Goal: Navigation & Orientation: Find specific page/section

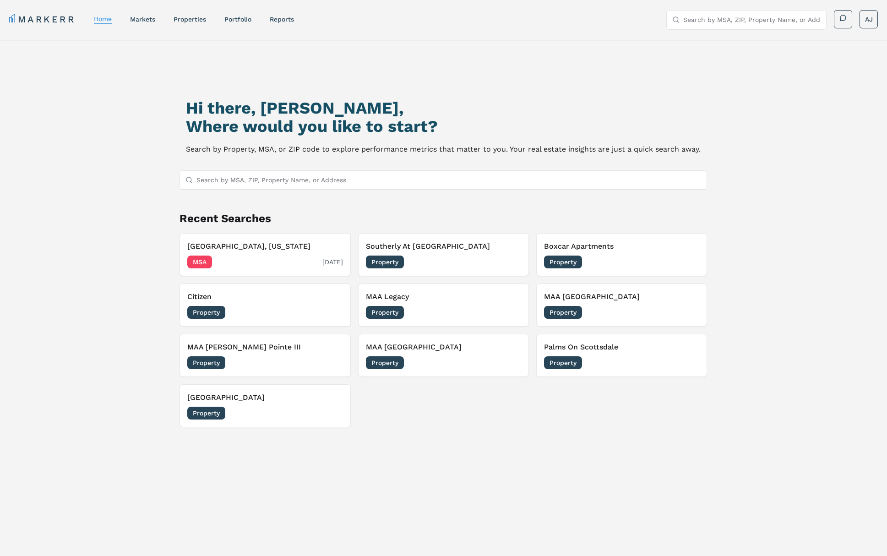
click at [250, 262] on div "MSA 09/08/2025" at bounding box center [264, 262] width 155 height 13
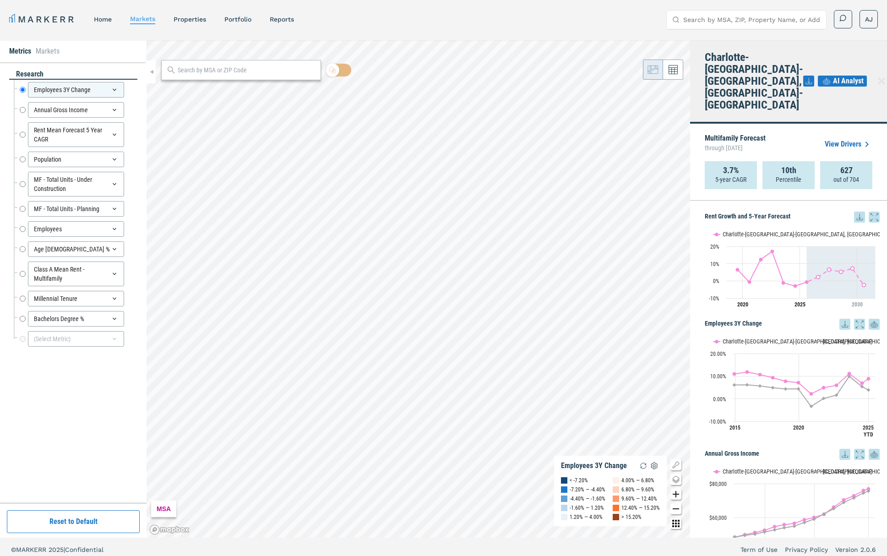
click at [846, 139] on link "View Drivers" at bounding box center [849, 144] width 48 height 11
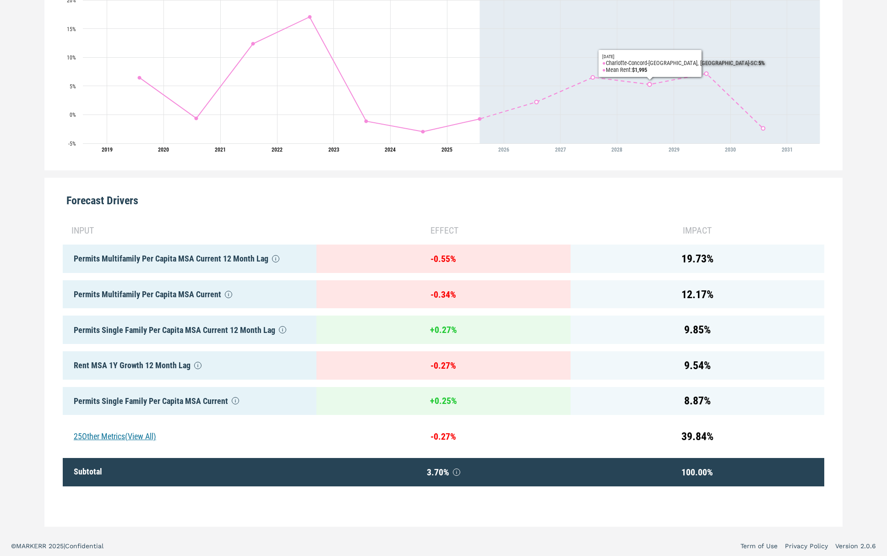
scroll to position [297, 0]
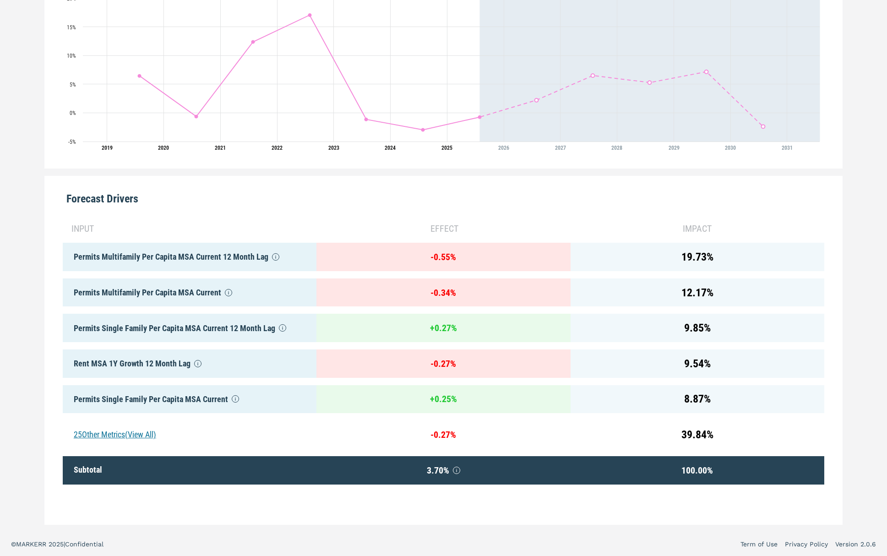
drag, startPoint x: 50, startPoint y: 187, endPoint x: 622, endPoint y: 191, distance: 571.7
click at [627, 188] on div "Forecast Drivers input effect impact Permits Multifamily Per Capita MSA Current…" at bounding box center [443, 350] width 798 height 349
drag, startPoint x: 595, startPoint y: 199, endPoint x: 434, endPoint y: 317, distance: 200.2
click at [594, 199] on div "Forecast Drivers" at bounding box center [444, 195] width 762 height 38
click at [109, 437] on div "25 Other Metrics (View All)" at bounding box center [190, 435] width 254 height 28
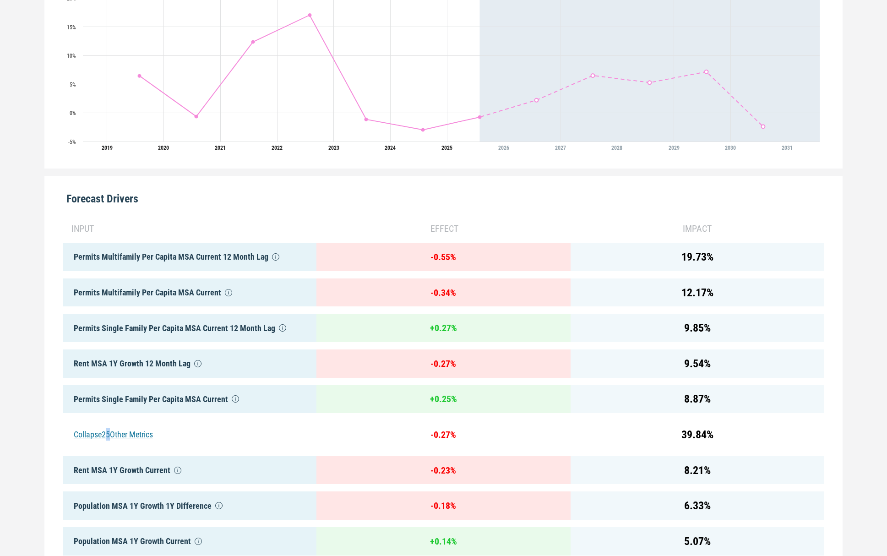
drag, startPoint x: 110, startPoint y: 437, endPoint x: 119, endPoint y: 423, distance: 16.1
click at [109, 437] on div "Collapse 25 Other Metrics" at bounding box center [190, 435] width 254 height 28
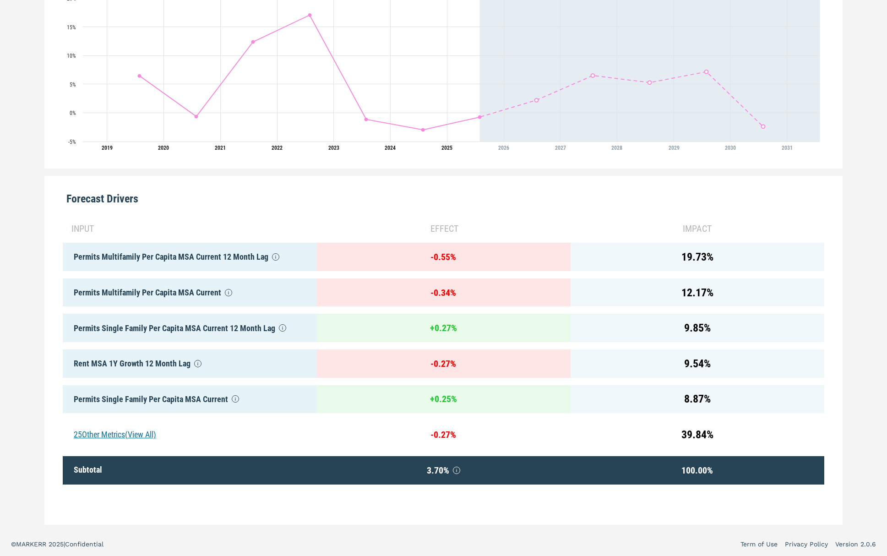
click at [155, 293] on div "Permits Multifamily Per Capita MSA Current" at bounding box center [190, 293] width 254 height 28
drag, startPoint x: 155, startPoint y: 293, endPoint x: 197, endPoint y: 346, distance: 67.5
click at [156, 293] on div "Permits Multifamily Per Capita MSA Current" at bounding box center [190, 293] width 254 height 28
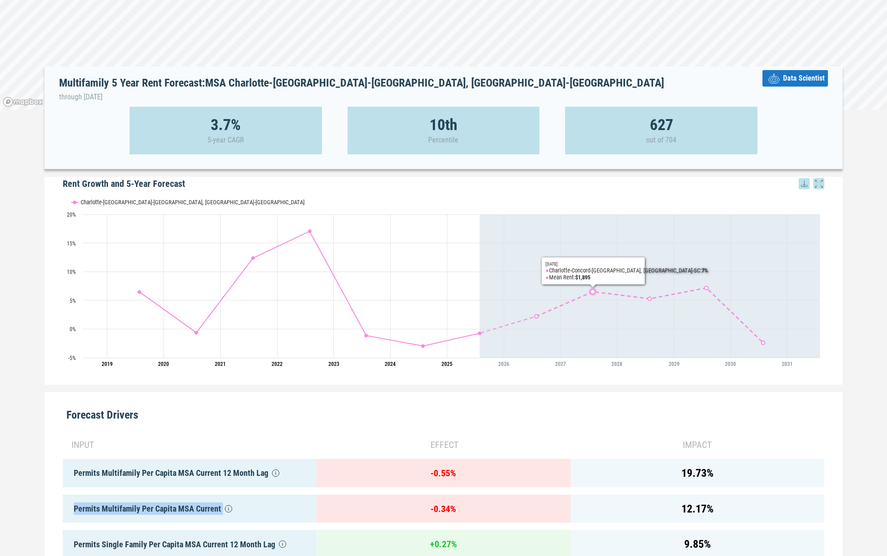
scroll to position [0, 0]
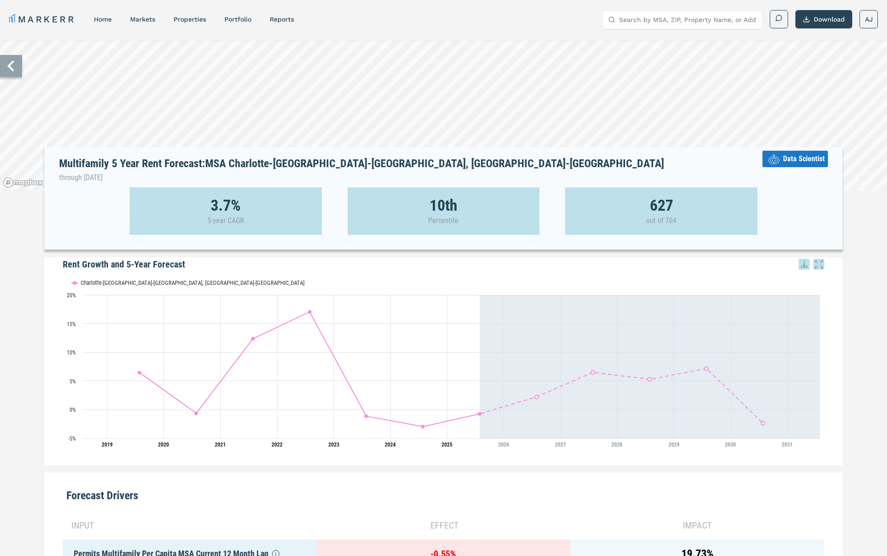
click at [789, 164] on span "Data Scientist" at bounding box center [804, 158] width 42 height 11
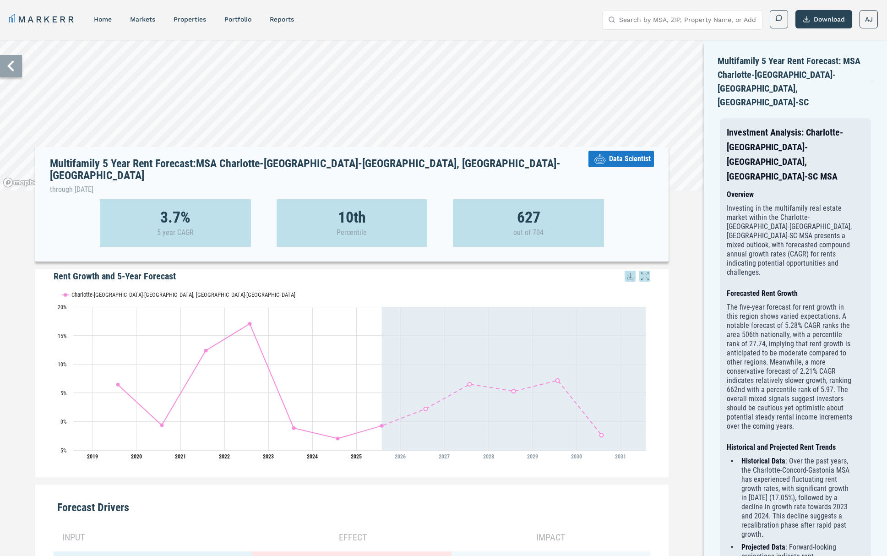
click at [870, 76] on icon at bounding box center [872, 81] width 4 height 11
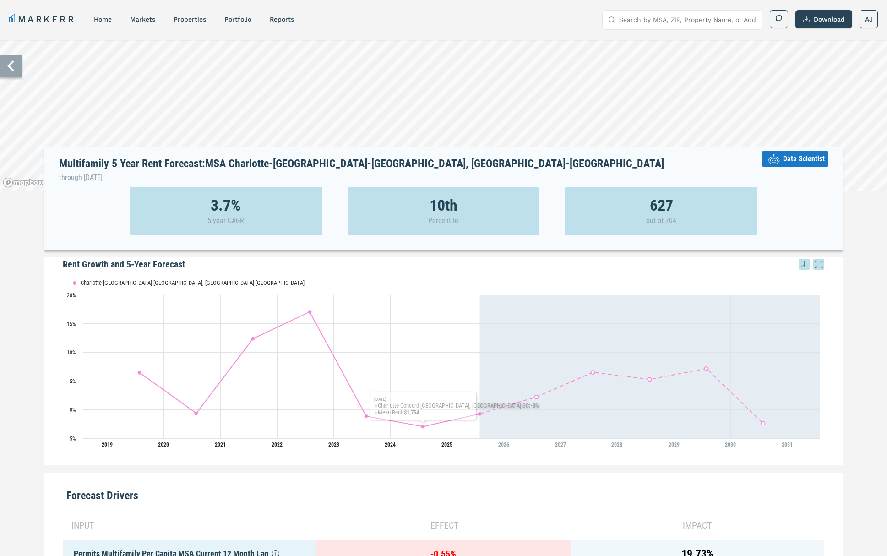
click at [432, 273] on rect "Interactive chart" at bounding box center [444, 362] width 762 height 183
drag, startPoint x: 242, startPoint y: 19, endPoint x: 258, endPoint y: 21, distance: 16.1
click at [242, 19] on link "Portfolio" at bounding box center [237, 19] width 27 height 7
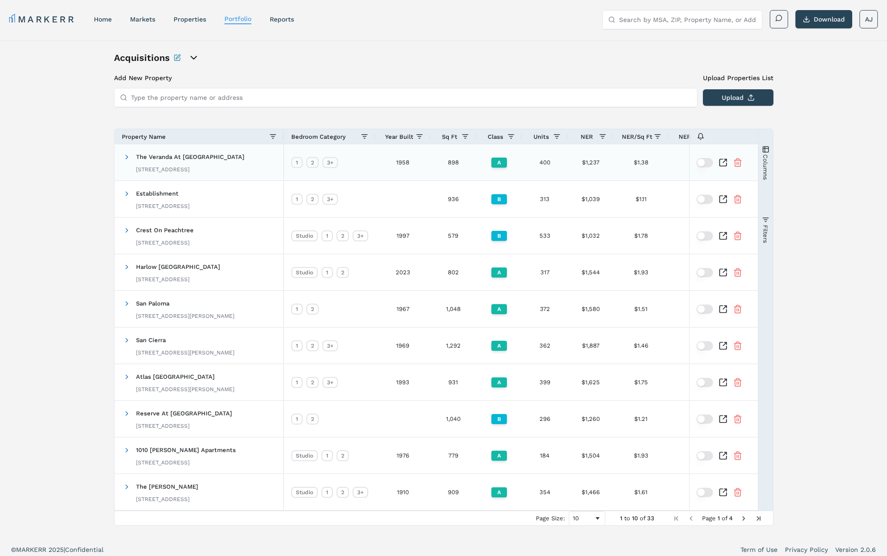
click at [722, 162] on icon "Inspect Comparable" at bounding box center [723, 162] width 9 height 9
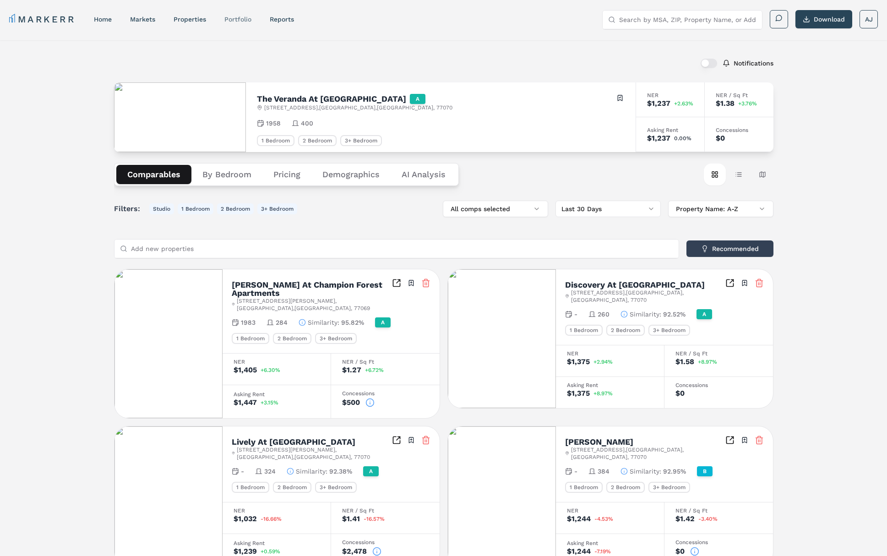
click at [235, 18] on link "Portfolio" at bounding box center [237, 19] width 27 height 7
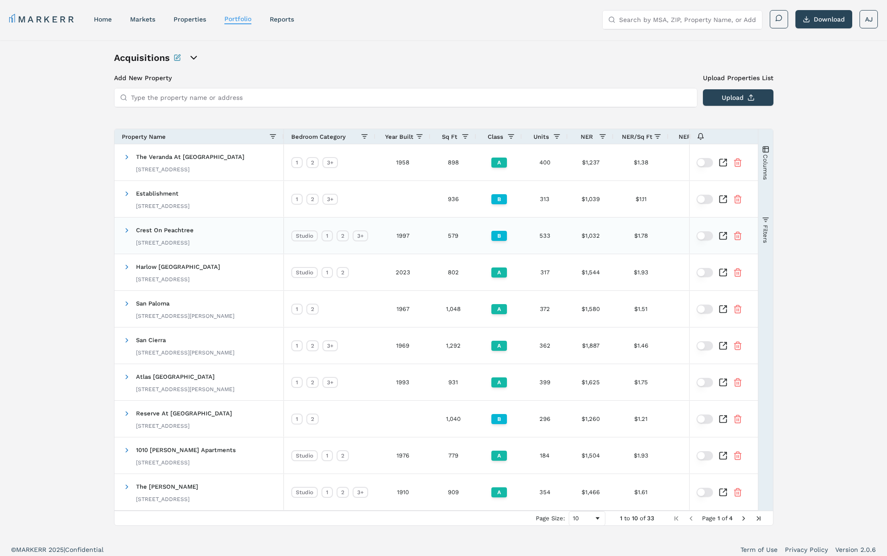
click at [724, 236] on icon "Inspect Comparable" at bounding box center [723, 235] width 9 height 9
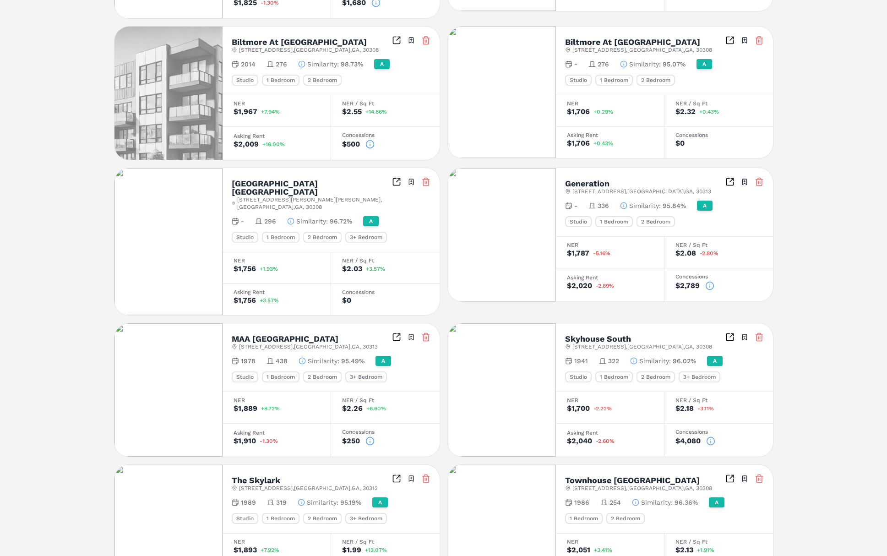
scroll to position [454, 0]
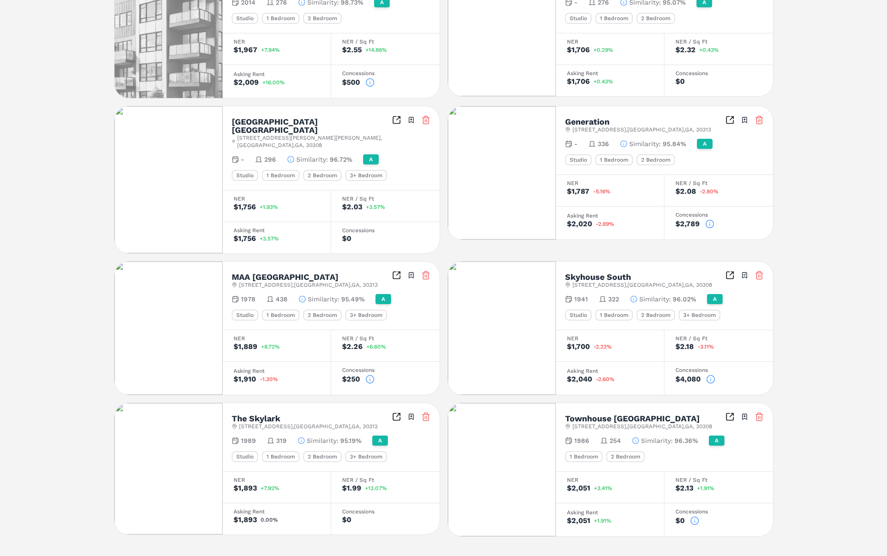
click at [728, 115] on icon "Inspect Comparables" at bounding box center [730, 119] width 9 height 9
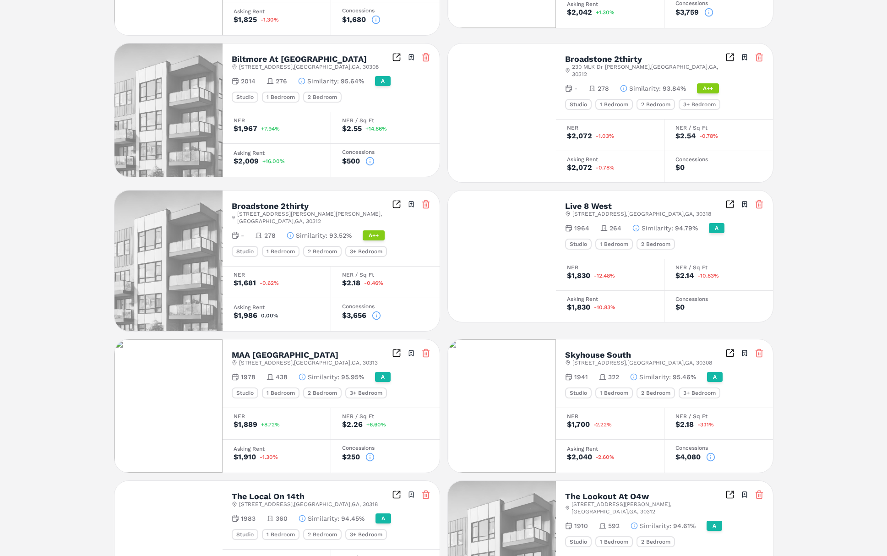
scroll to position [448, 0]
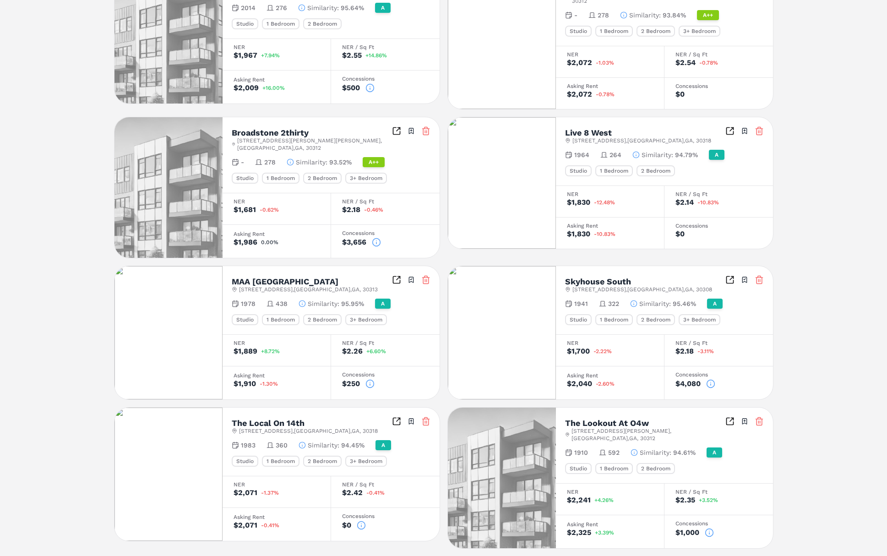
click at [724, 275] on div "Skyhouse South 100 6th St NE , Atlanta , GA , 30308 Toggle portfolio menu" at bounding box center [664, 284] width 199 height 18
click at [729, 126] on icon "Inspect Comparables" at bounding box center [730, 130] width 9 height 9
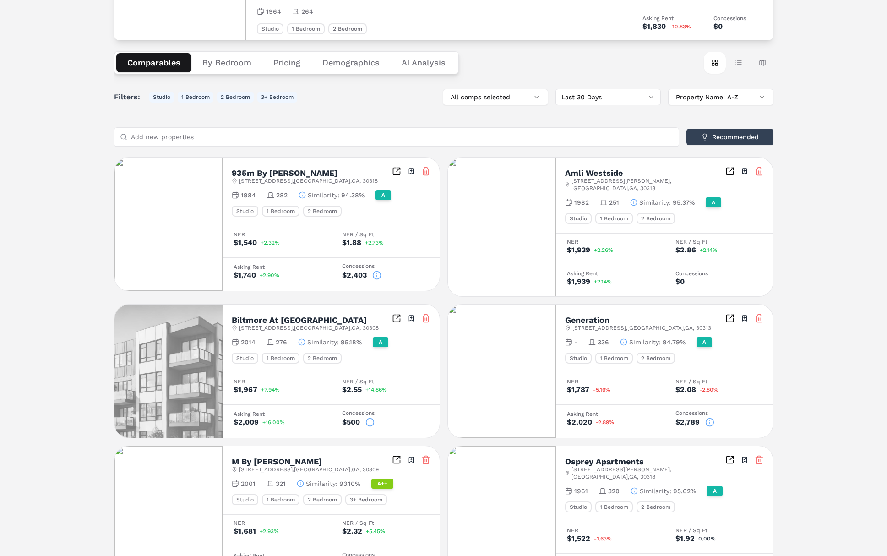
scroll to position [119, 0]
